Goal: Task Accomplishment & Management: Manage account settings

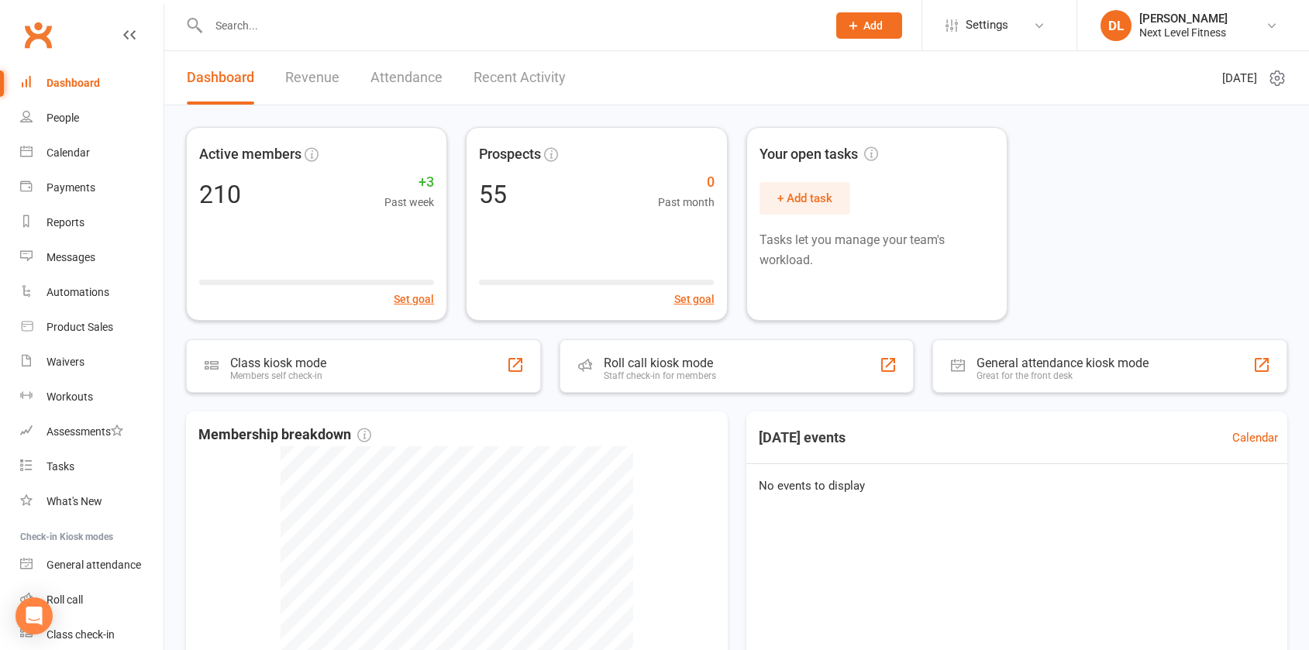
click at [243, 29] on input "text" at bounding box center [510, 26] width 612 height 22
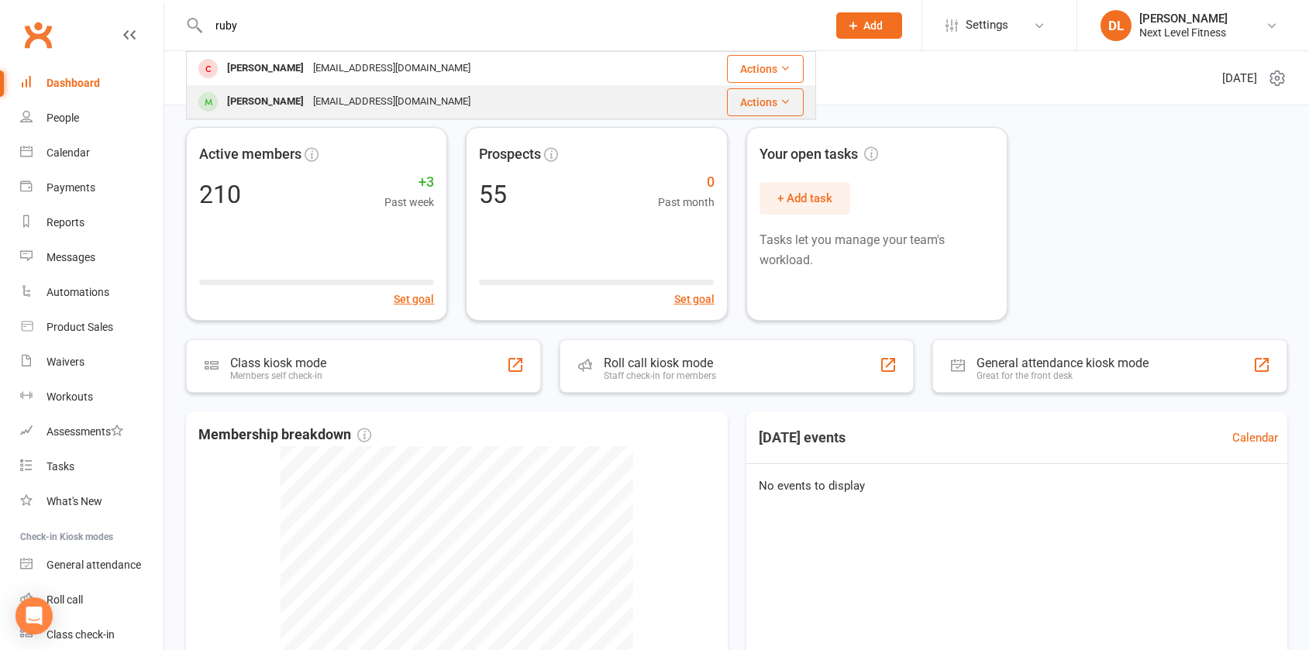
type input "ruby"
click at [267, 100] on div "[PERSON_NAME]" at bounding box center [265, 102] width 86 height 22
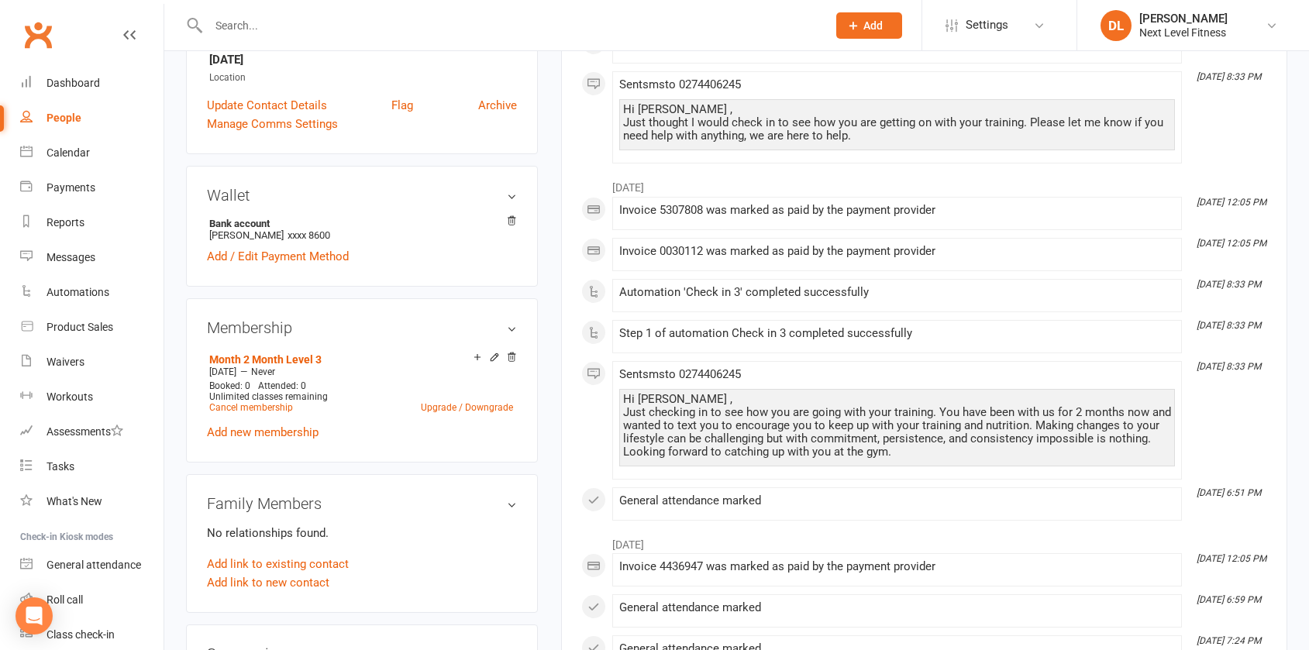
scroll to position [387, 0]
click at [255, 408] on link "Cancel membership" at bounding box center [251, 406] width 84 height 11
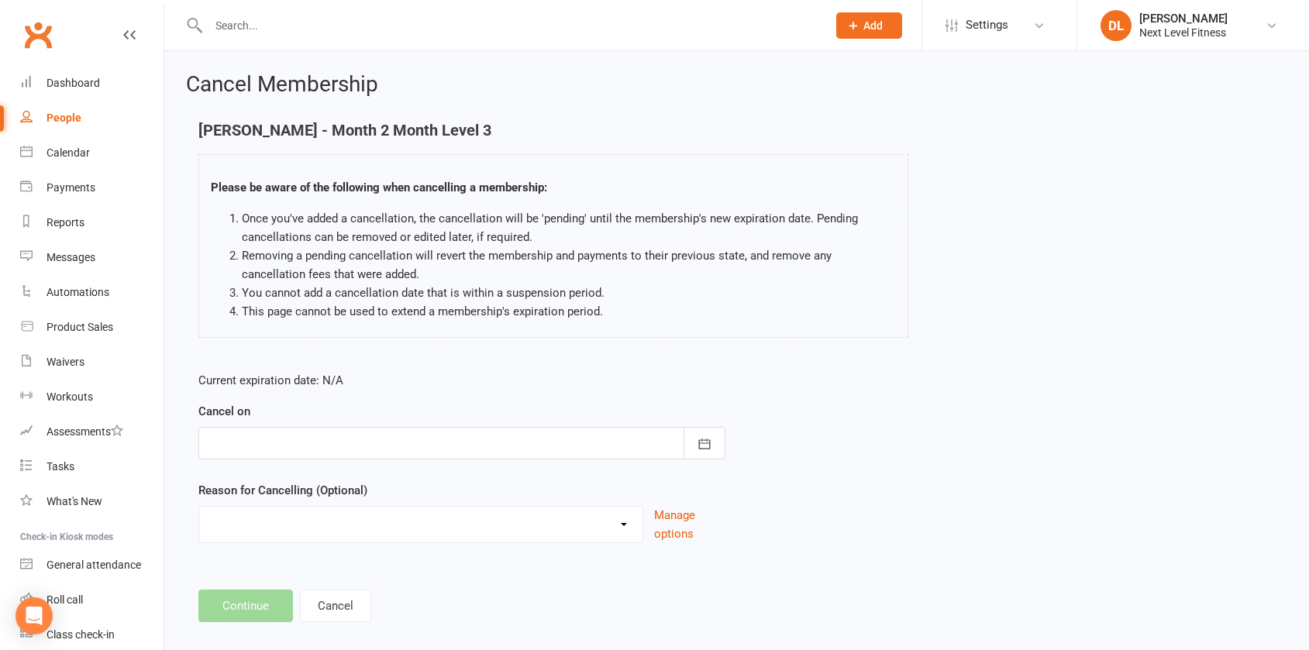
click at [273, 446] on div at bounding box center [461, 443] width 527 height 33
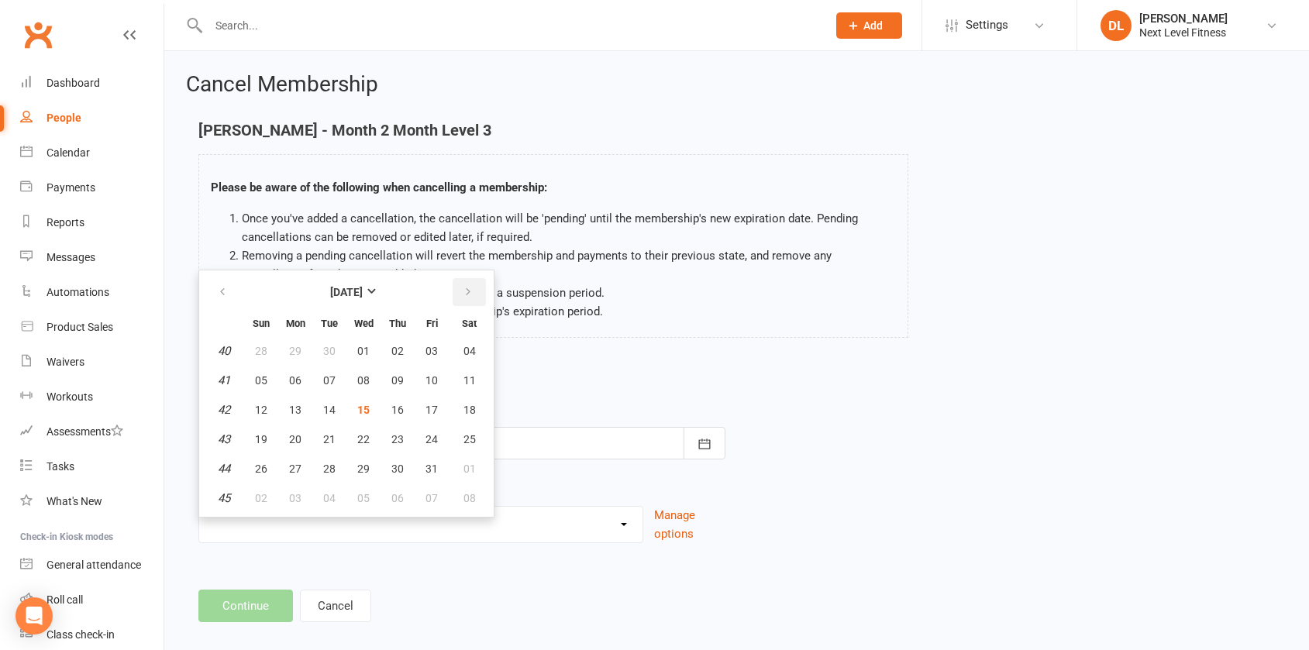
click at [471, 296] on icon "button" at bounding box center [468, 292] width 11 height 12
click at [463, 413] on span "15" at bounding box center [469, 410] width 12 height 12
type input "[DATE]"
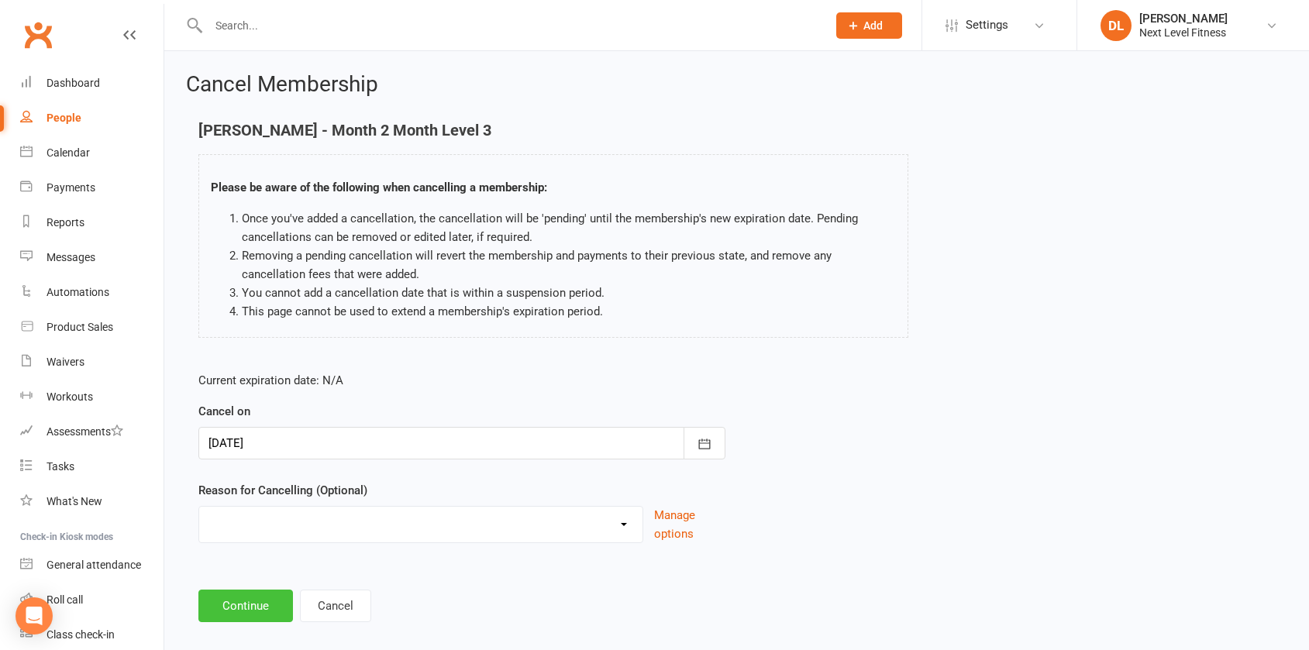
click at [257, 606] on button "Continue" at bounding box center [245, 606] width 95 height 33
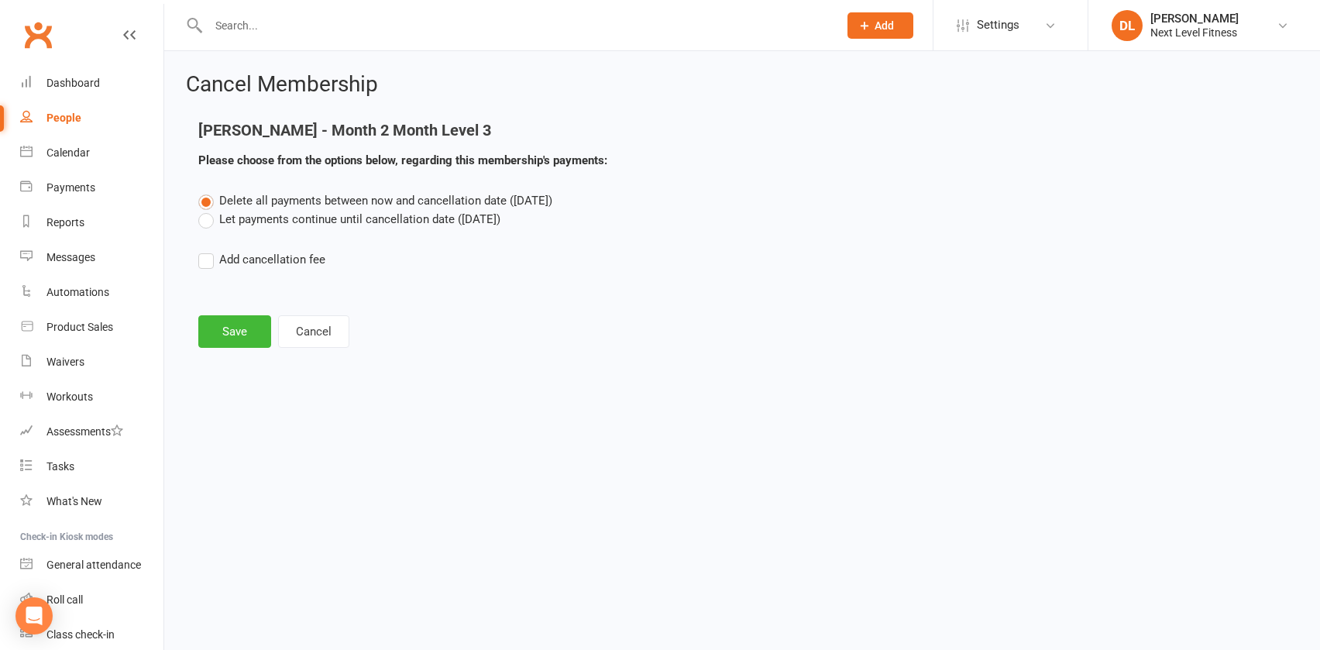
click at [205, 224] on label "Let payments continue until cancellation date ([DATE])" at bounding box center [349, 219] width 302 height 19
click at [205, 210] on input "Let payments continue until cancellation date ([DATE])" at bounding box center [203, 210] width 10 height 0
click at [230, 330] on button "Save" at bounding box center [234, 331] width 73 height 33
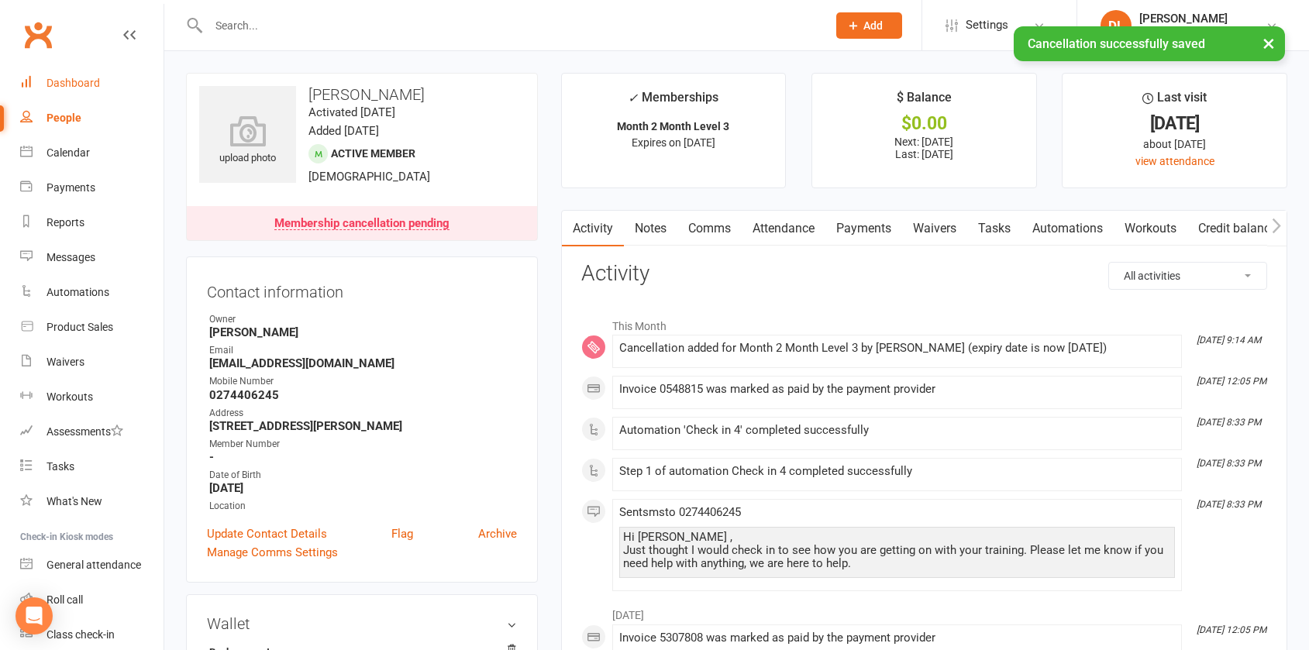
click at [62, 82] on div "Dashboard" at bounding box center [72, 83] width 53 height 12
